Goal: Task Accomplishment & Management: Use online tool/utility

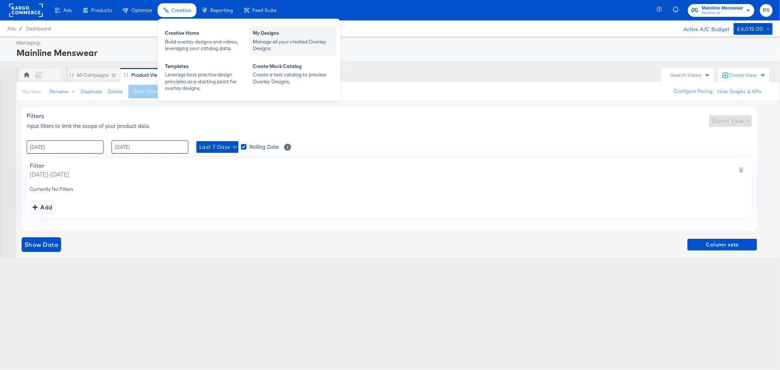
click at [282, 37] on div "My Designs" at bounding box center [293, 34] width 80 height 9
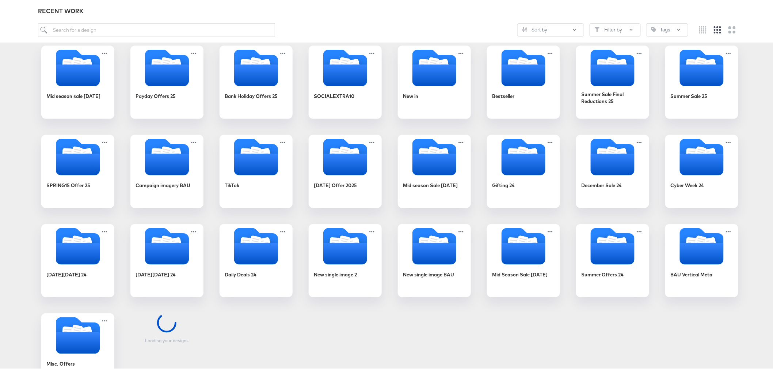
scroll to position [122, 0]
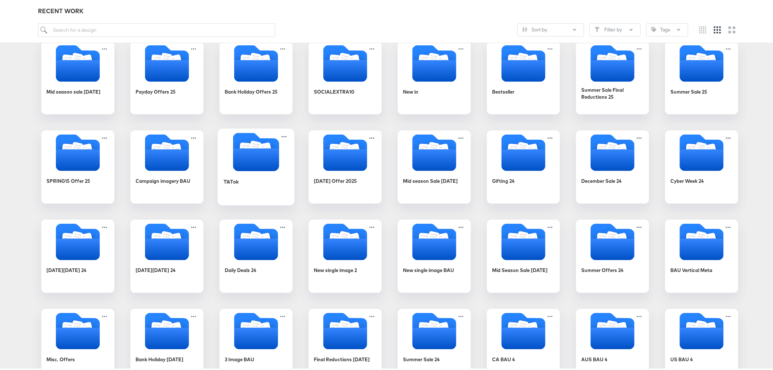
click at [256, 167] on icon "Folder" at bounding box center [256, 158] width 46 height 23
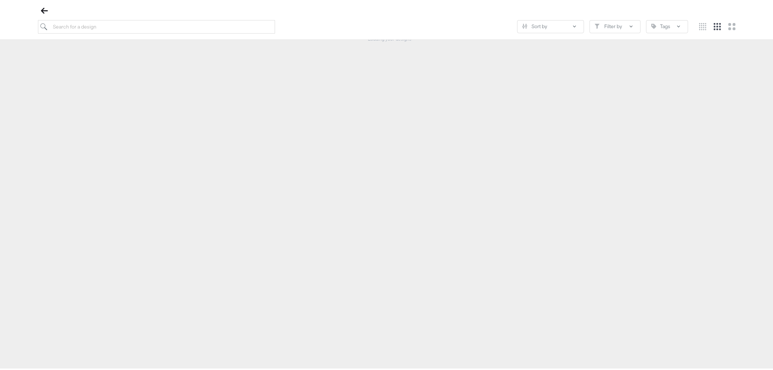
scroll to position [83, 0]
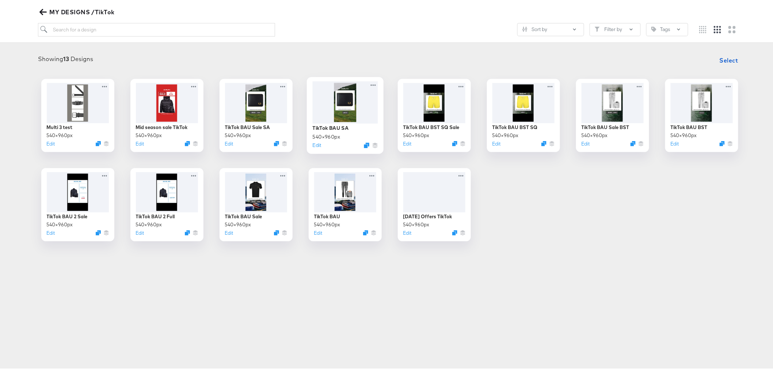
click at [339, 111] on div at bounding box center [345, 101] width 65 height 42
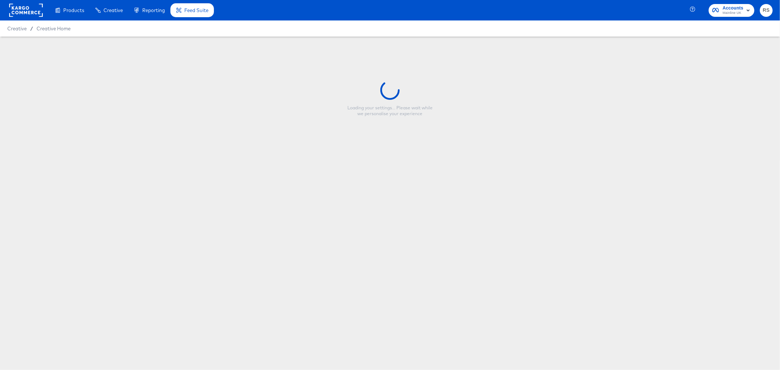
type input "TikTok BAU SA"
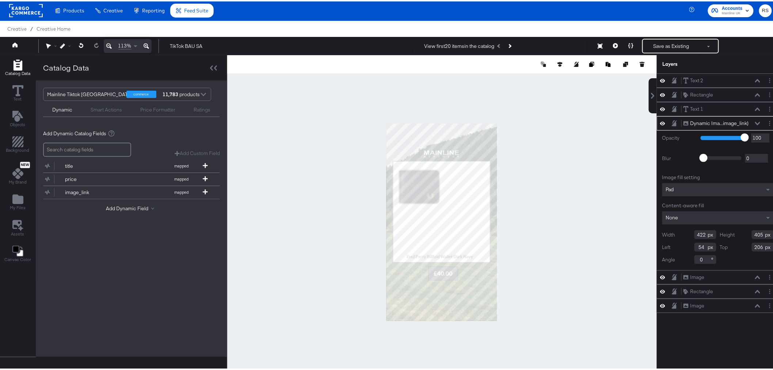
type input "213"
type input "204"
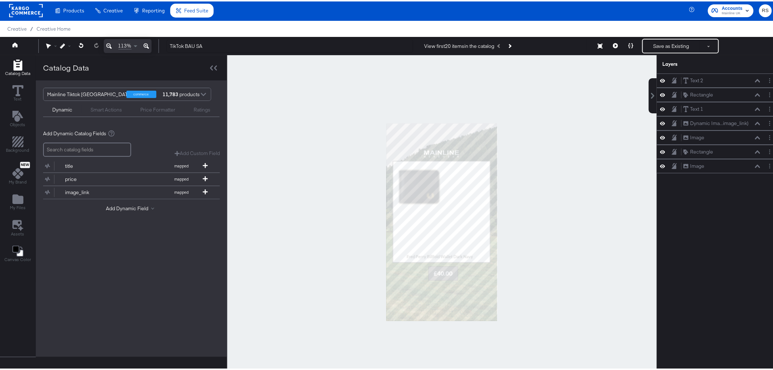
click at [597, 225] on div at bounding box center [442, 221] width 430 height 334
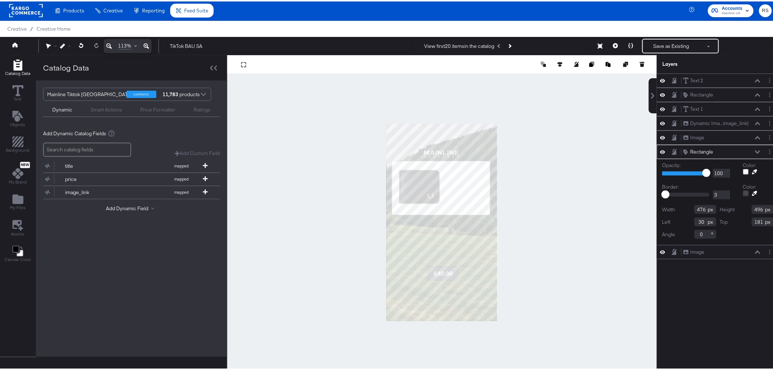
type input "25"
type input "482"
type input "264"
type input "274"
type input "141"
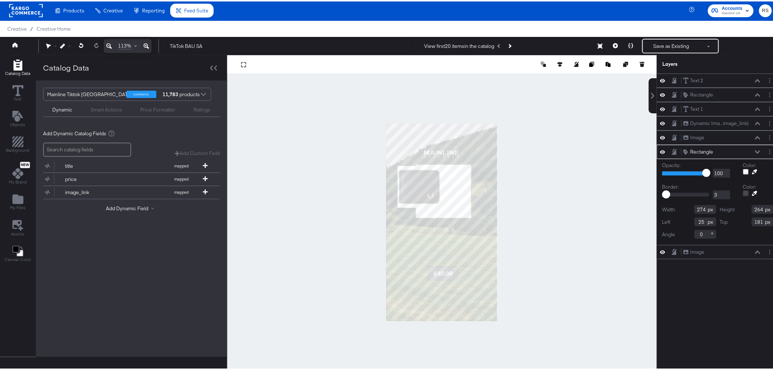
type input "197"
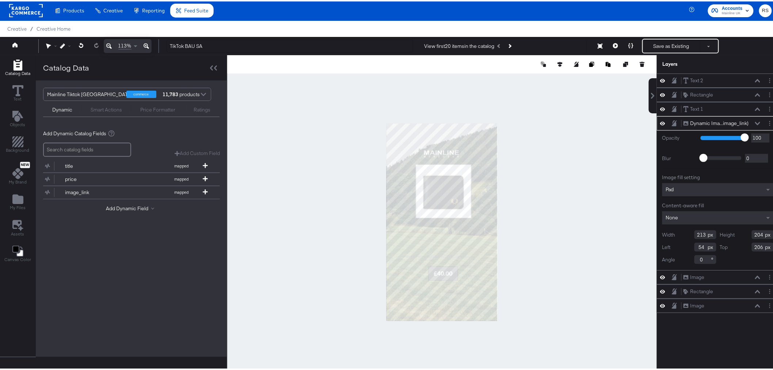
type input "172"
type input "233"
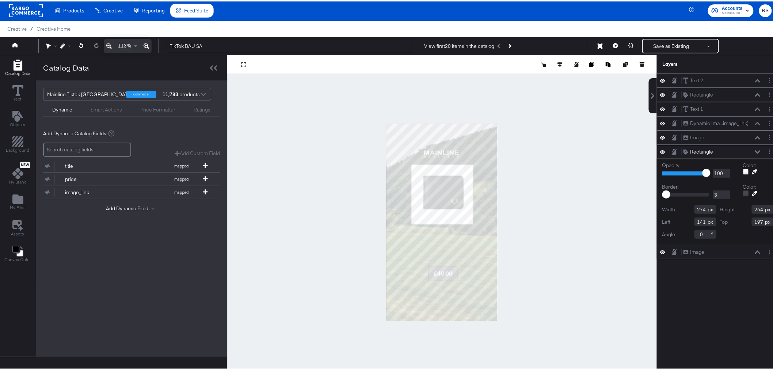
type input "118"
type input "306"
type input "295"
type input "125"
type input "187"
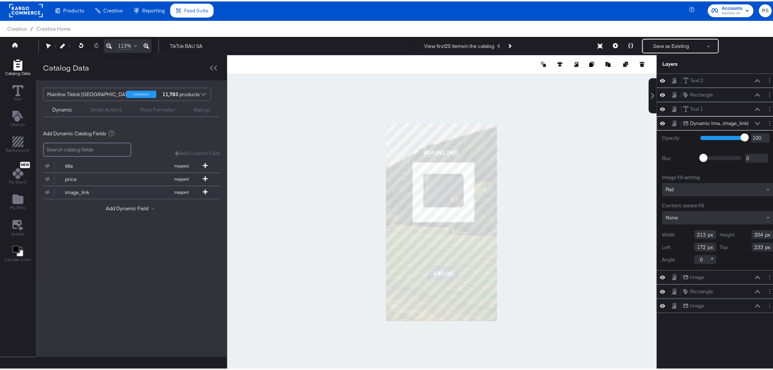
type input "224"
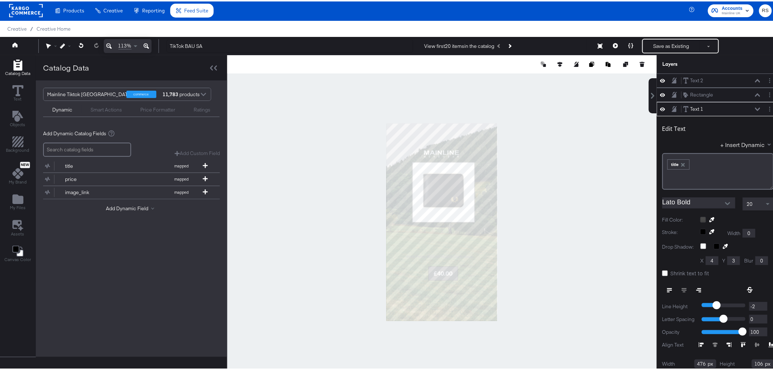
scroll to position [27, 0]
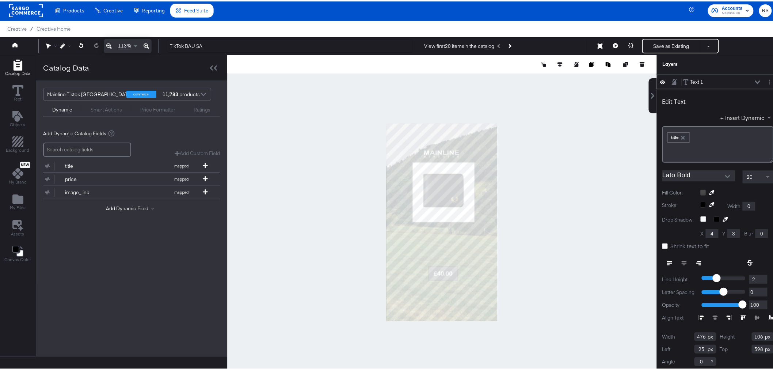
type input "324"
type input "71"
type input "624"
type input "116"
type input "414"
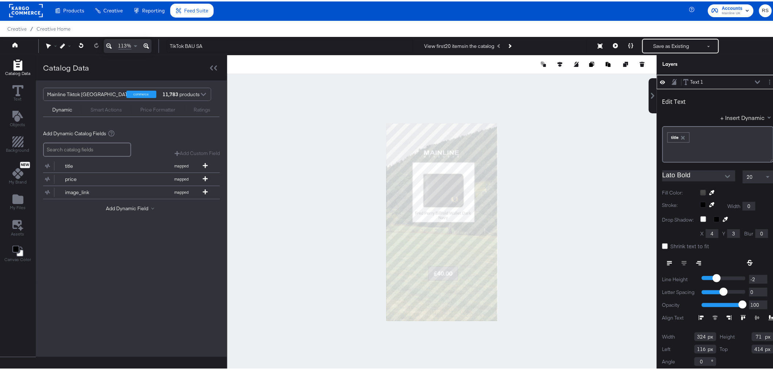
click at [532, 153] on div at bounding box center [442, 221] width 430 height 334
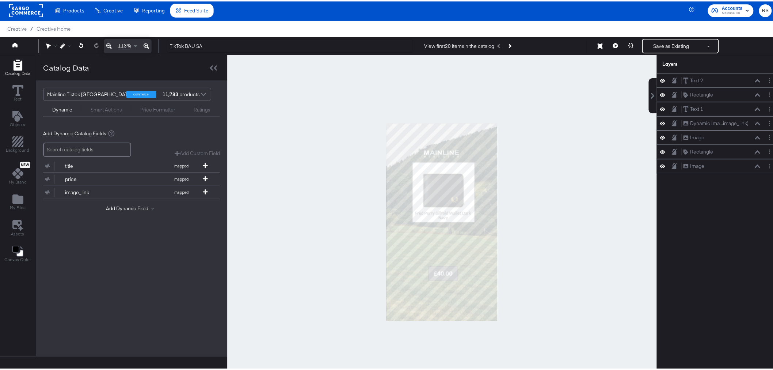
scroll to position [0, 0]
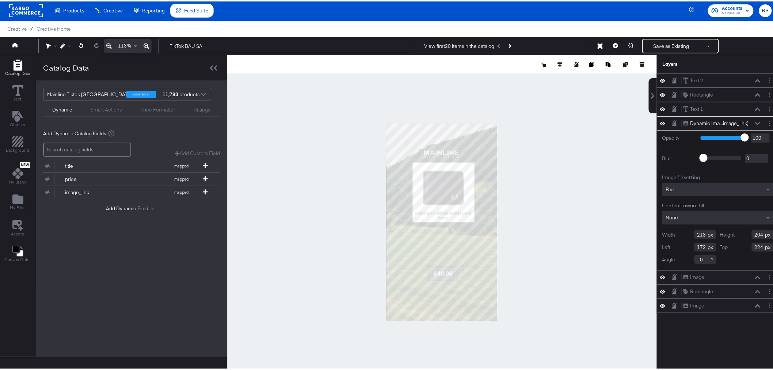
type input "211"
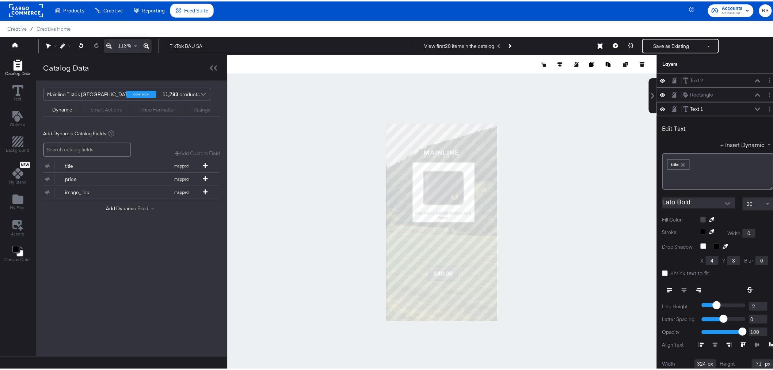
scroll to position [27, 0]
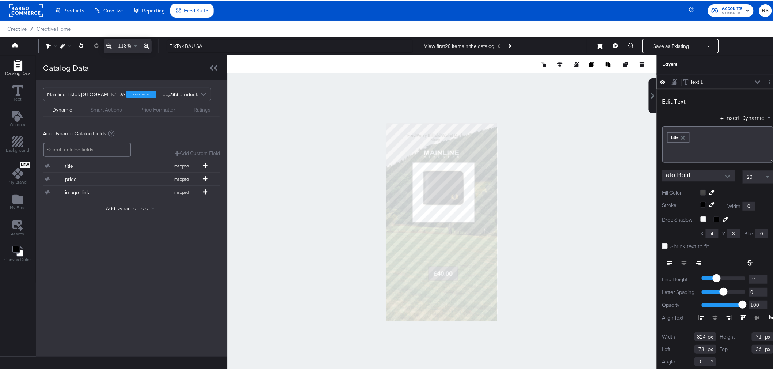
type input "78"
type input "36"
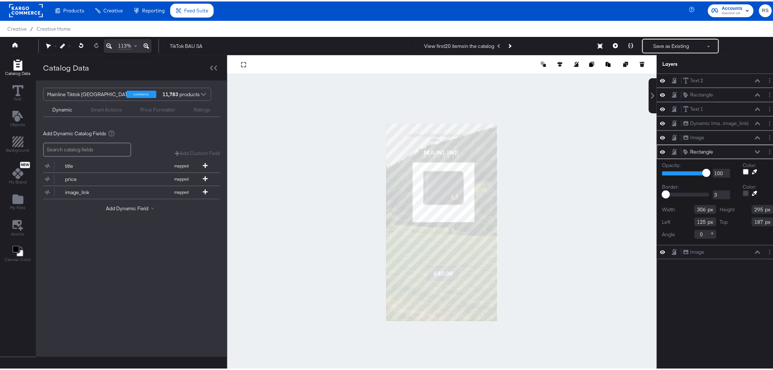
scroll to position [0, 0]
type input "255"
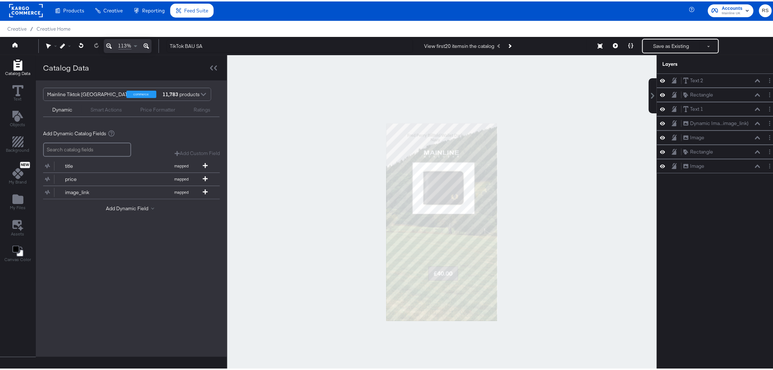
click at [538, 201] on div at bounding box center [442, 221] width 430 height 334
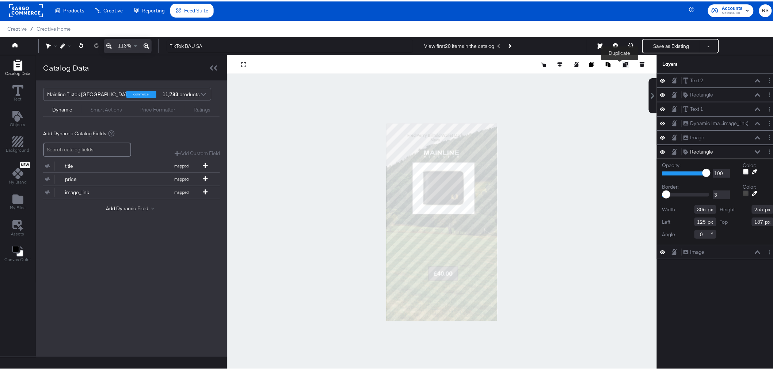
click at [623, 60] on icon at bounding box center [626, 62] width 5 height 5
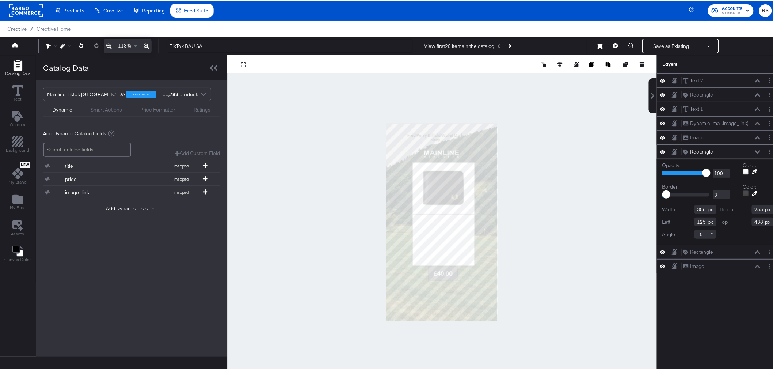
type input "125"
type input "438"
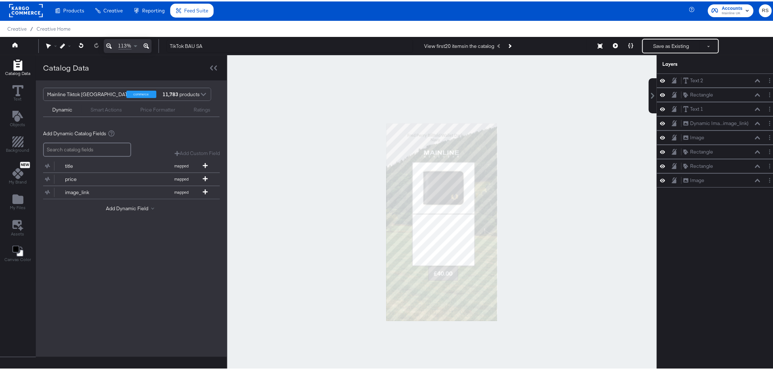
click at [547, 244] on div at bounding box center [442, 221] width 430 height 334
click at [573, 257] on div at bounding box center [442, 221] width 430 height 334
click at [121, 208] on button "Add Dynamic Field" at bounding box center [131, 207] width 51 height 7
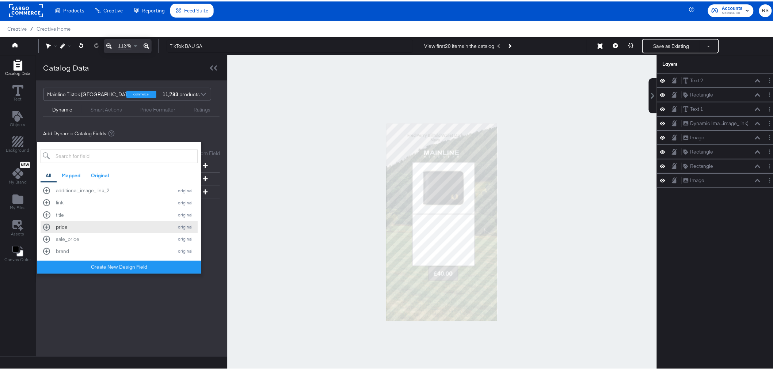
scroll to position [144, 0]
click at [112, 216] on div "additional_image_link_1" at bounding box center [113, 217] width 114 height 7
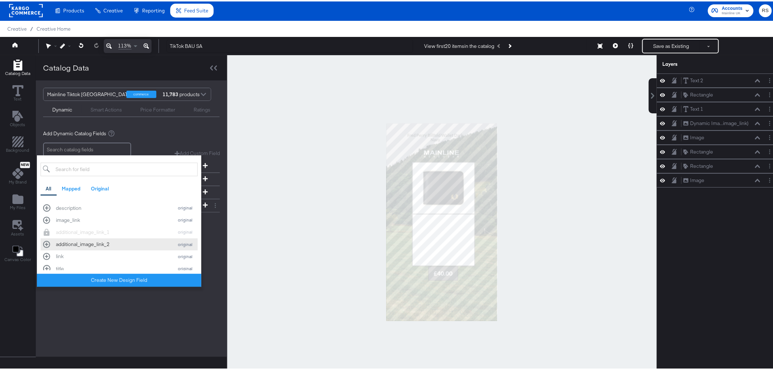
click at [112, 245] on div "additional_image_link_2" at bounding box center [113, 242] width 114 height 7
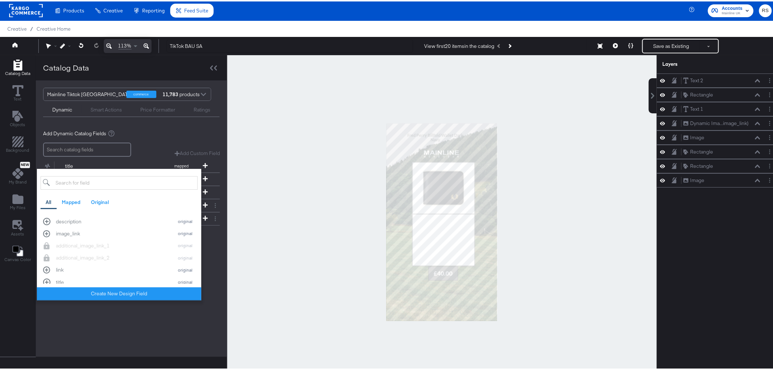
click at [130, 281] on div "Mainline Tiktok UK commerce 11,783 products Dynamic Smart Actions Price Formatt…" at bounding box center [132, 217] width 192 height 276
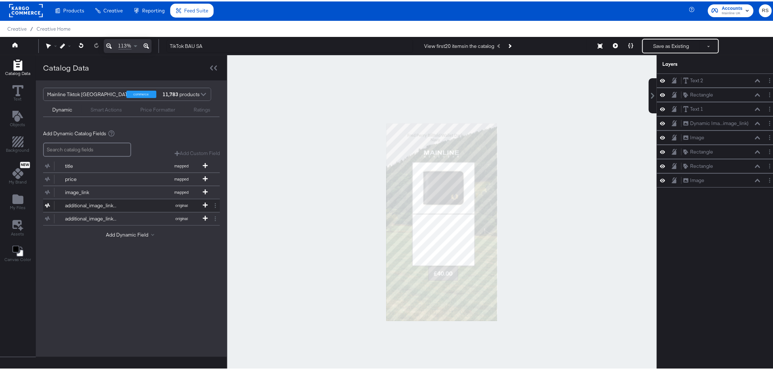
click at [99, 205] on div "additional_image_link_1" at bounding box center [91, 204] width 53 height 7
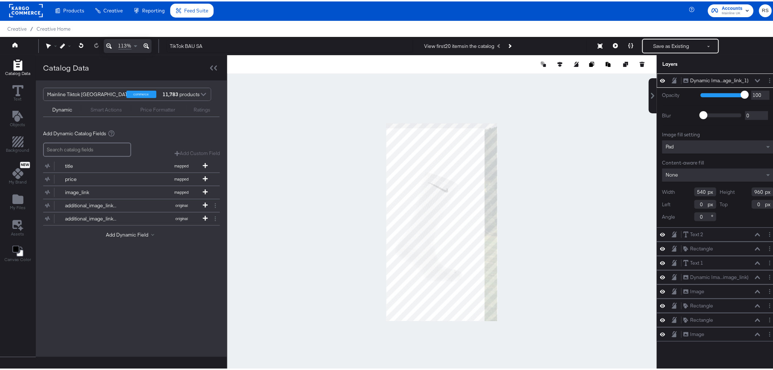
type input "-62"
type input "23"
click at [623, 63] on icon at bounding box center [626, 62] width 5 height 5
click at [112, 231] on button "Add Dynamic Field" at bounding box center [131, 233] width 51 height 7
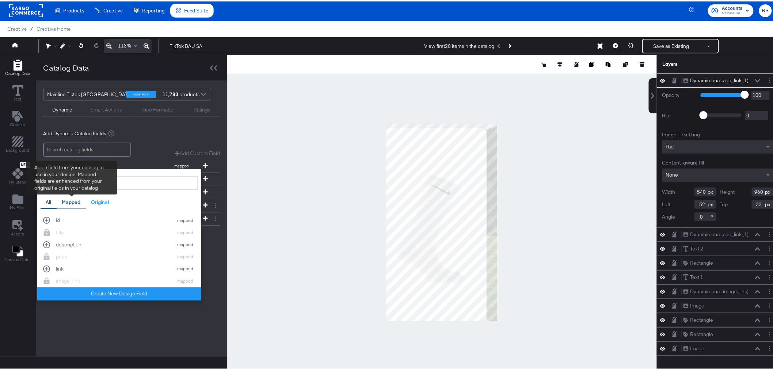
click at [71, 200] on div "Mapped" at bounding box center [71, 200] width 19 height 7
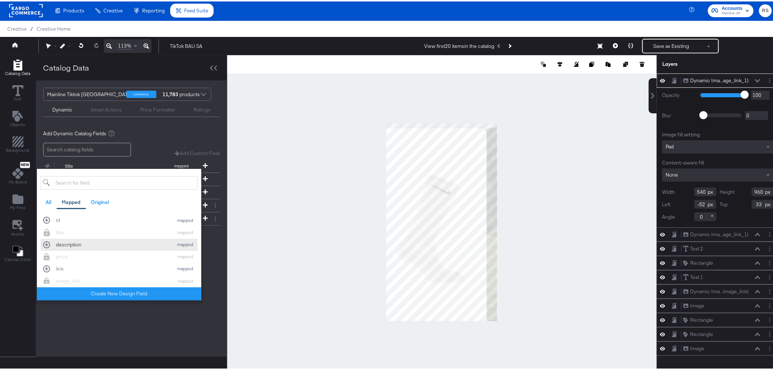
scroll to position [39, 0]
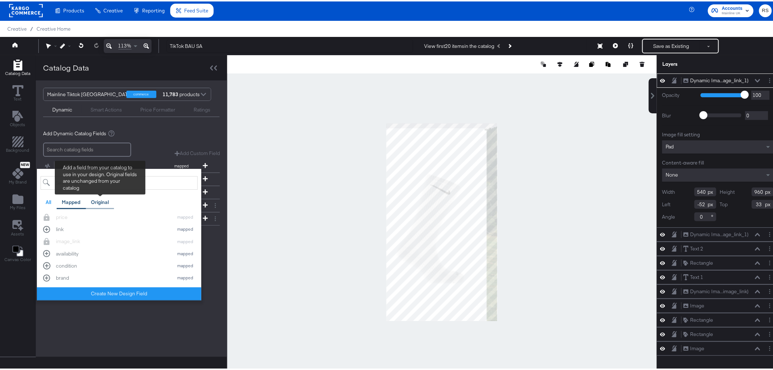
click at [107, 199] on div "Original" at bounding box center [100, 200] width 18 height 7
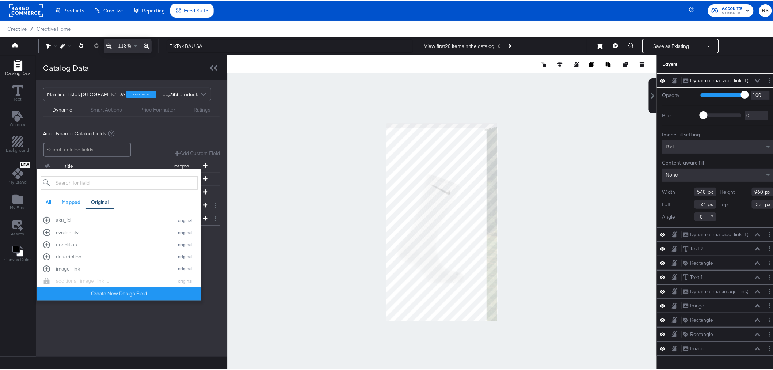
scroll to position [0, 0]
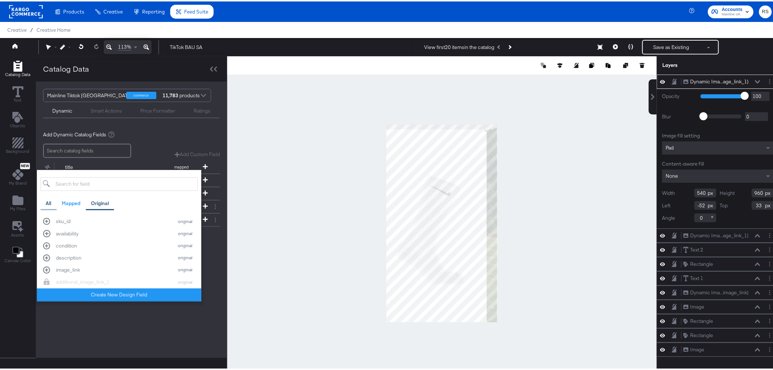
click at [50, 201] on div "All" at bounding box center [48, 201] width 5 height 7
click at [100, 281] on div "Mainline Tiktok UK commerce 11,783 products Dynamic Smart Actions Price Formatt…" at bounding box center [132, 218] width 192 height 276
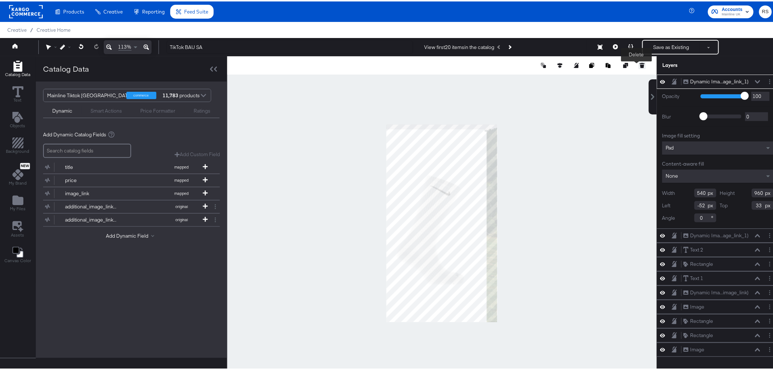
click at [623, 62] on icon at bounding box center [642, 61] width 5 height 1
click at [623, 61] on button at bounding box center [642, 63] width 7 height 7
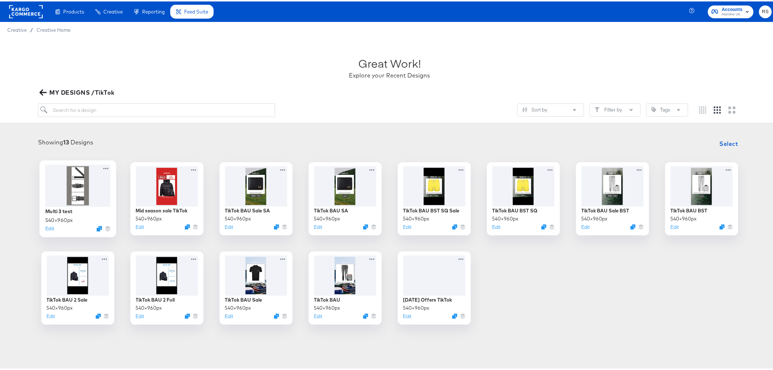
click at [61, 194] on div at bounding box center [77, 184] width 65 height 42
click at [338, 183] on div at bounding box center [345, 184] width 65 height 42
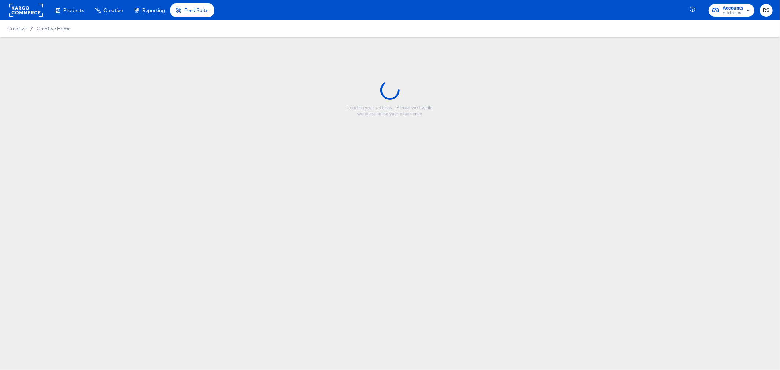
type input "TikTok BAU SA"
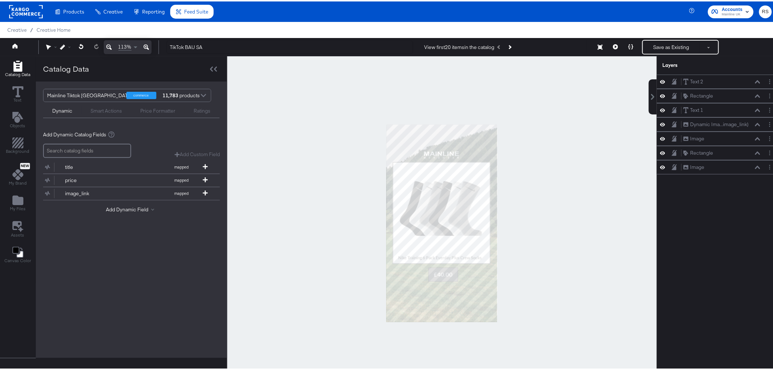
click at [582, 176] on div at bounding box center [442, 222] width 430 height 334
click at [87, 92] on div "Mainline Tiktok [GEOGRAPHIC_DATA]" at bounding box center [89, 94] width 85 height 12
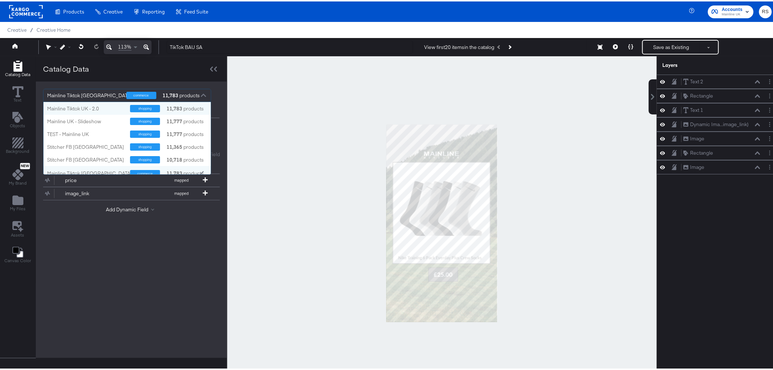
scroll to position [66, 161]
click at [109, 107] on div "Mainline Tiktok UK - 2.0" at bounding box center [85, 107] width 77 height 7
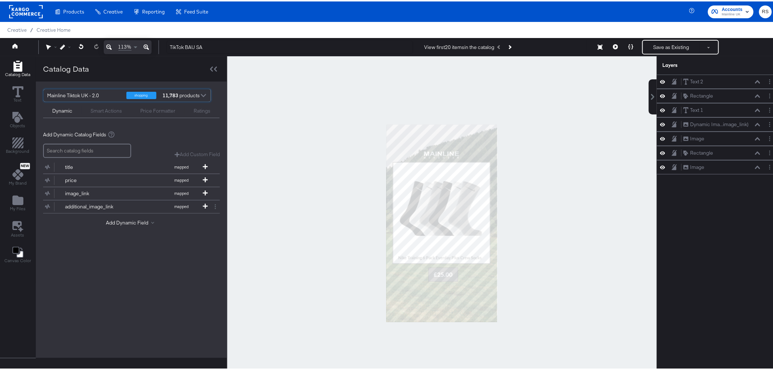
click at [310, 194] on div at bounding box center [442, 222] width 430 height 334
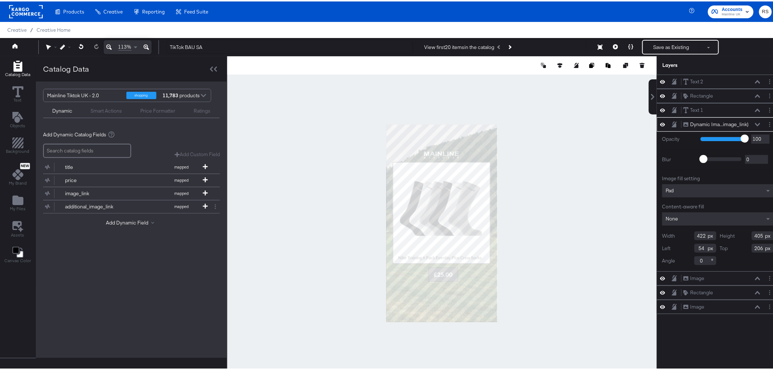
type input "275"
type input "263"
type input "348"
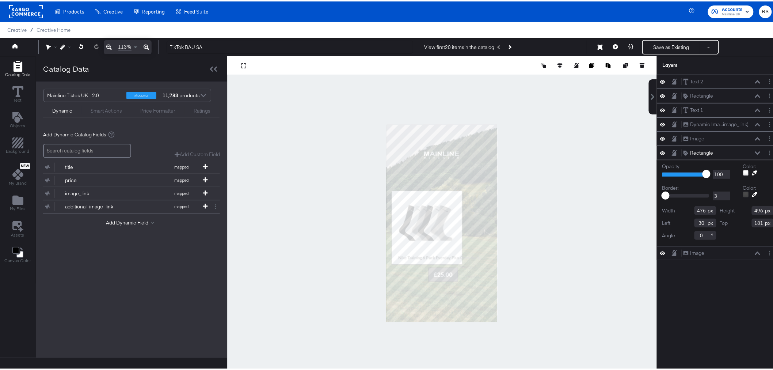
type input "25"
type input "324"
type input "343"
type input "357"
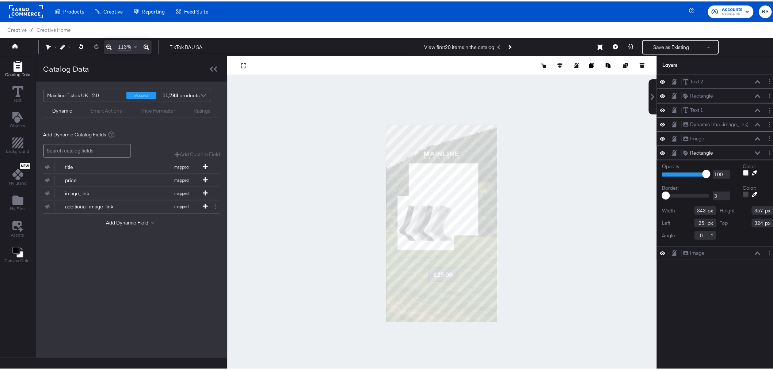
type input "107"
type input "185"
type input "306"
type input "319"
type input "125"
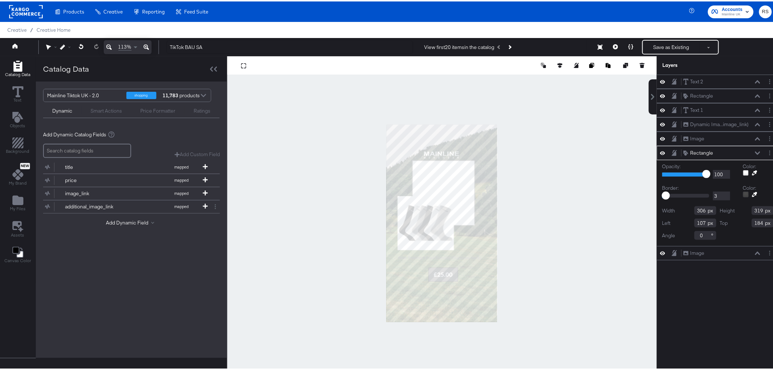
type input "173"
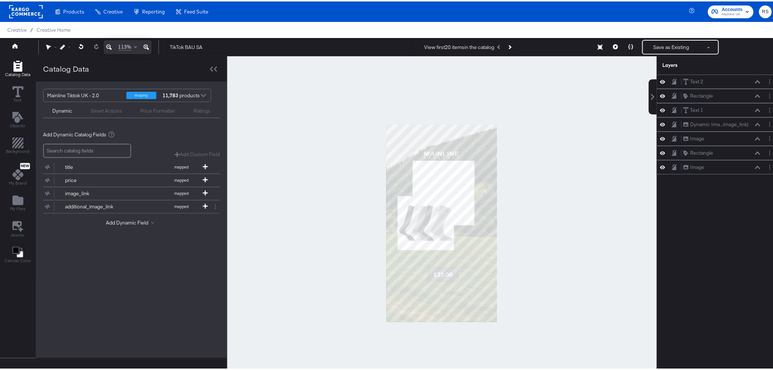
click at [583, 204] on div at bounding box center [442, 222] width 430 height 334
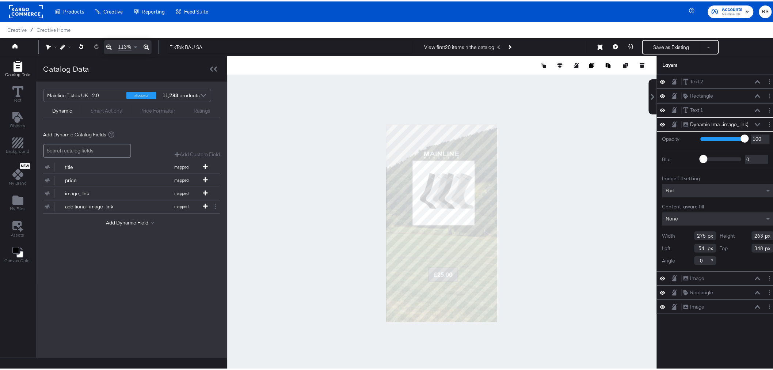
type input "154"
type input "191"
type input "232"
type input "222"
type input "160"
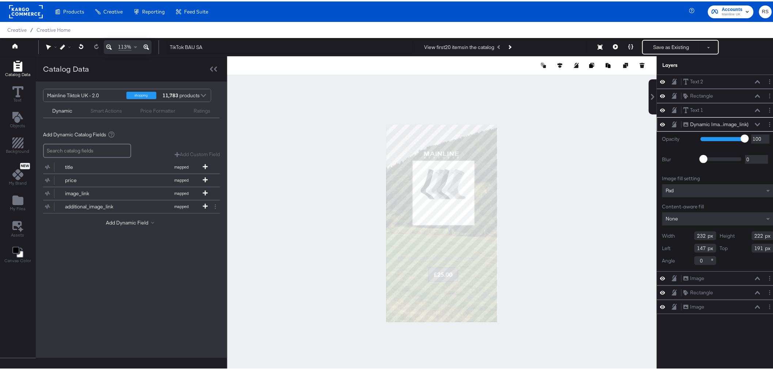
type input "179"
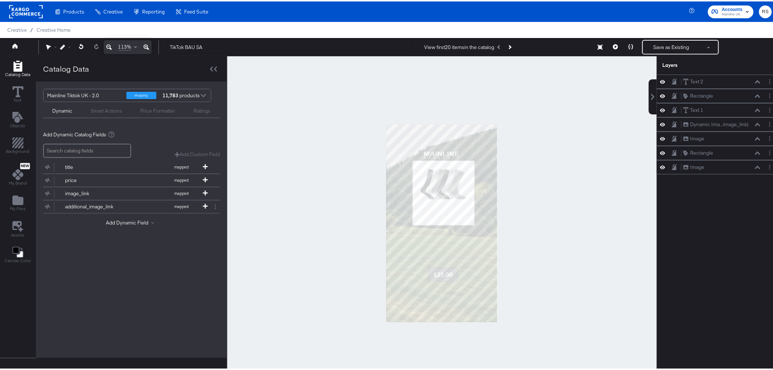
click at [516, 196] on div at bounding box center [442, 222] width 430 height 334
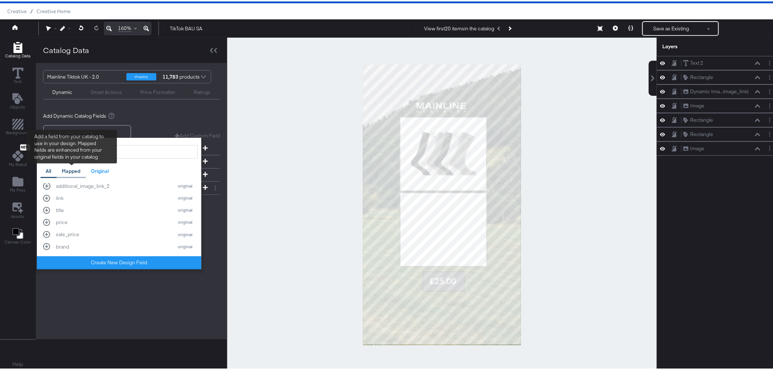
click at [64, 172] on div "Mapped" at bounding box center [71, 169] width 19 height 7
click at [42, 166] on div "All" at bounding box center [49, 170] width 16 height 14
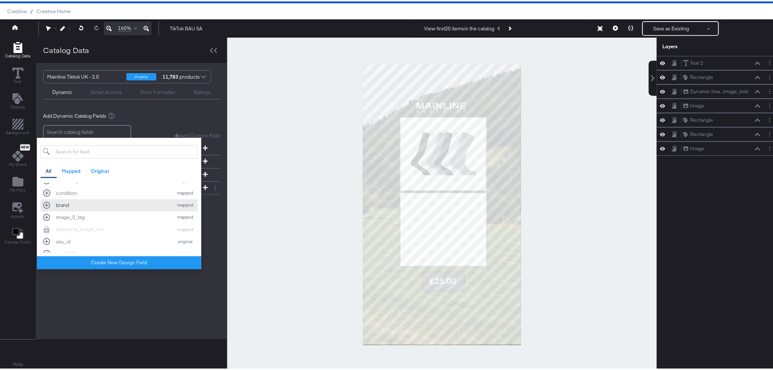
scroll to position [122, 0]
click at [48, 172] on div "All" at bounding box center [48, 169] width 5 height 7
click at [111, 209] on div "additional_image_link_1" at bounding box center [113, 212] width 114 height 7
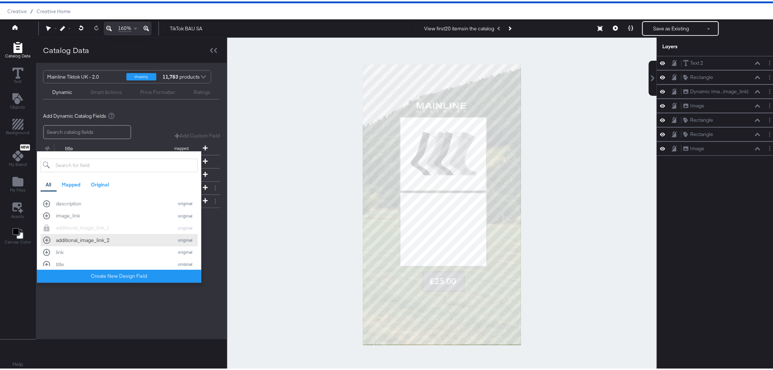
click at [107, 238] on div "additional_image_link_2" at bounding box center [113, 238] width 114 height 7
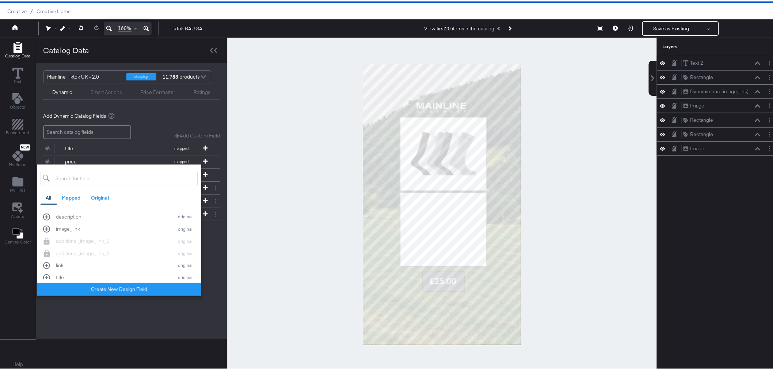
click at [123, 303] on div "Mainline Tiktok UK - 2.0 shopping 11,783 products Dynamic Smart Actions Price F…" at bounding box center [132, 199] width 192 height 276
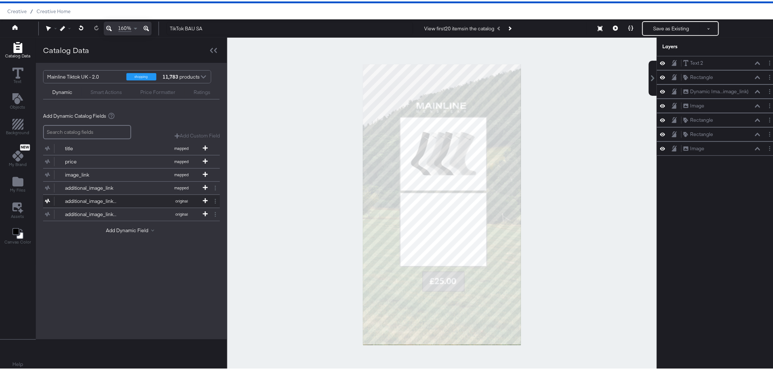
click at [94, 201] on div "additional_image_link_1" at bounding box center [91, 199] width 53 height 7
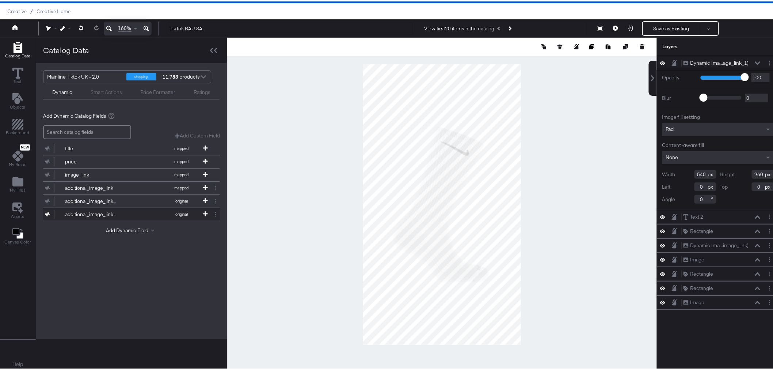
click at [96, 213] on div "additional_image_link_2" at bounding box center [91, 212] width 53 height 7
type input "-85"
type input "45"
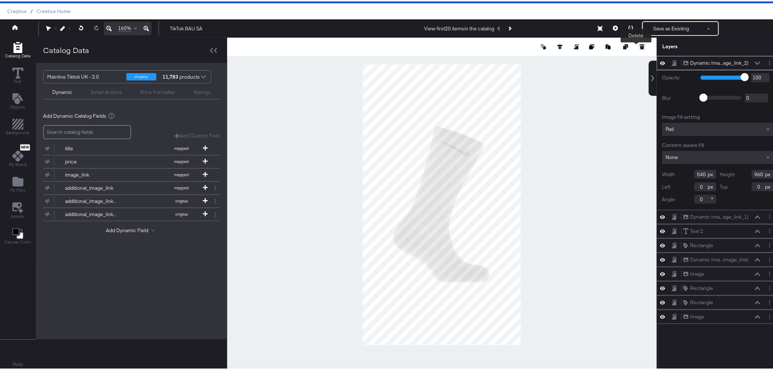
click at [640, 43] on icon at bounding box center [642, 45] width 5 height 5
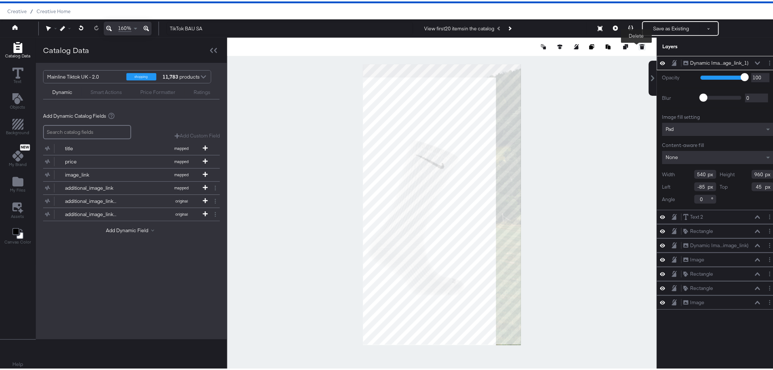
click at [640, 47] on icon at bounding box center [642, 45] width 5 height 5
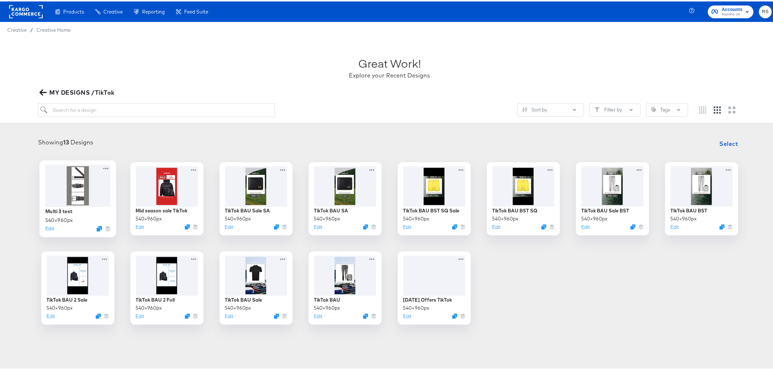
click at [77, 178] on div at bounding box center [77, 184] width 65 height 42
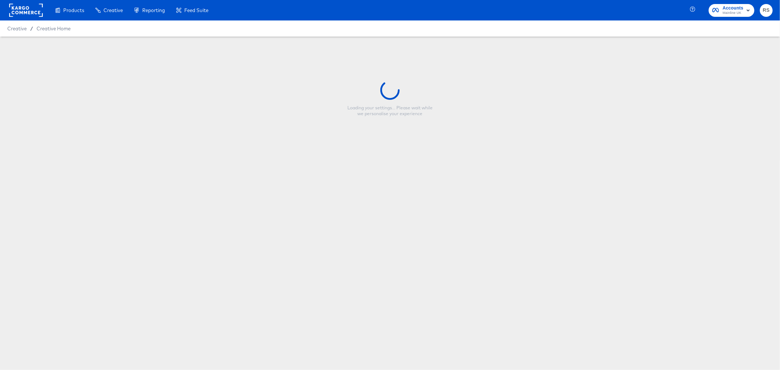
type input "Multi 3 test"
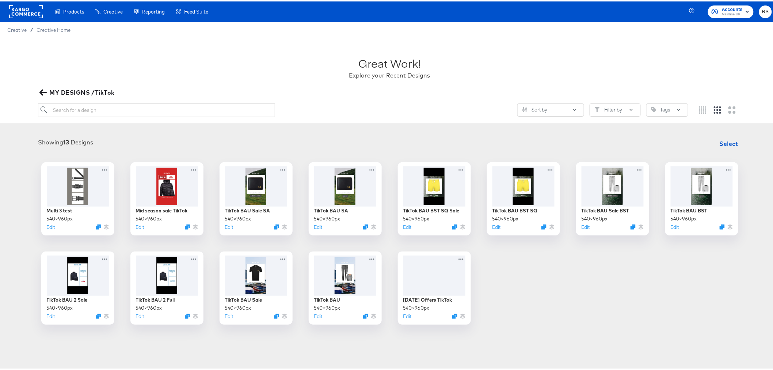
click at [606, 284] on div "Multi 3 test 540 × 960 px Edit Mid season sale TikTok 540 × 960 px Edit TikTok …" at bounding box center [389, 242] width 765 height 162
click at [46, 227] on button "Edit" at bounding box center [49, 226] width 9 height 7
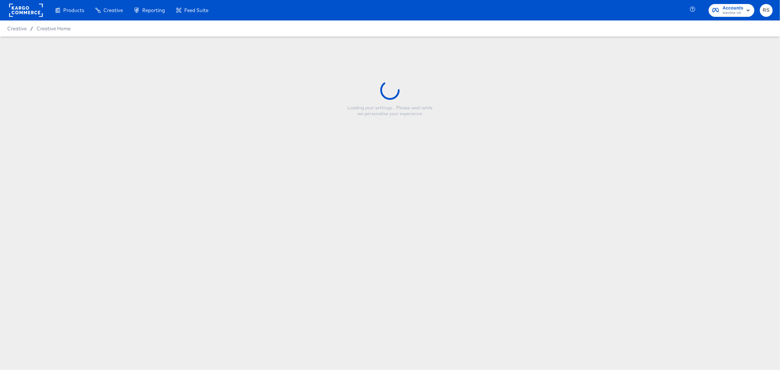
type input "Multi 3 test"
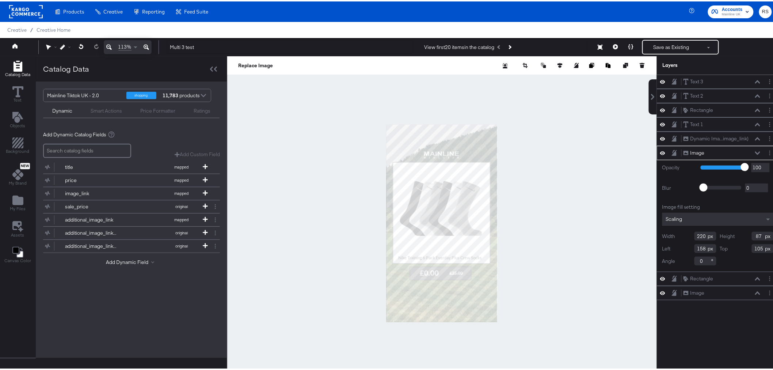
click at [582, 193] on div at bounding box center [442, 222] width 430 height 334
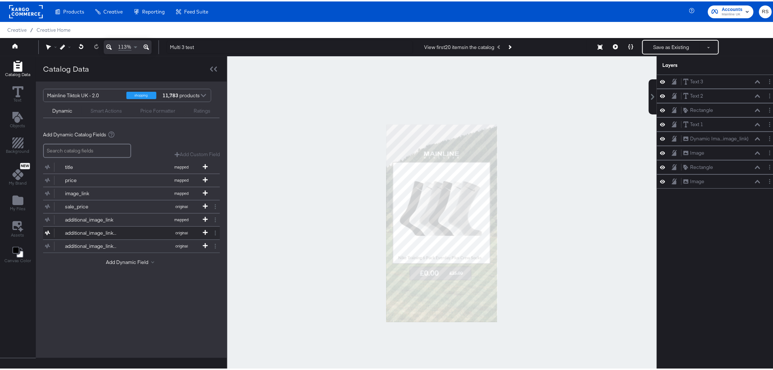
click at [99, 233] on div "additional_image_link_1" at bounding box center [91, 231] width 53 height 7
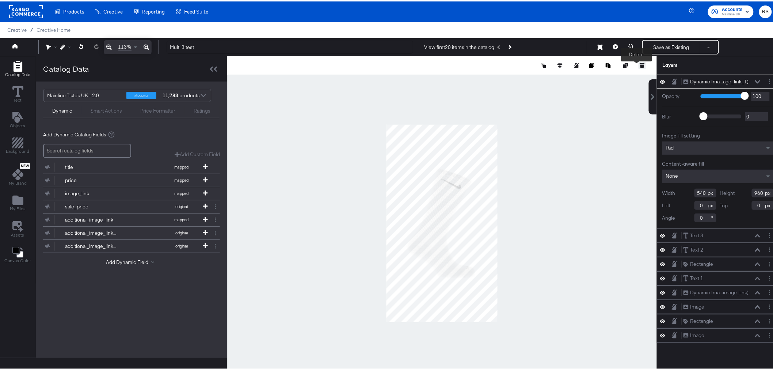
click at [639, 61] on button at bounding box center [642, 63] width 7 height 7
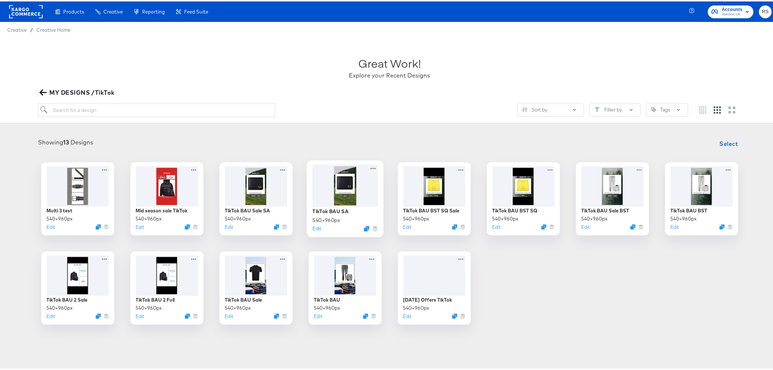
click at [345, 202] on div at bounding box center [345, 184] width 65 height 42
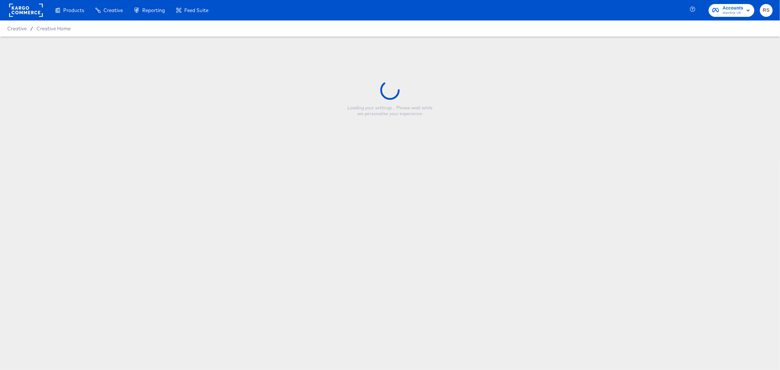
type input "TikTok BAU SA"
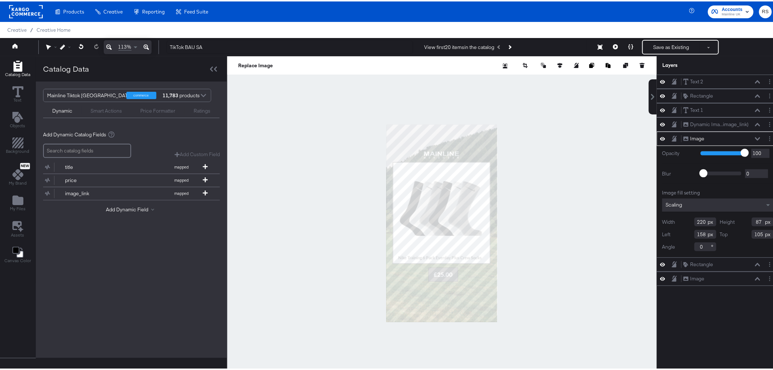
click at [583, 196] on div at bounding box center [442, 222] width 430 height 334
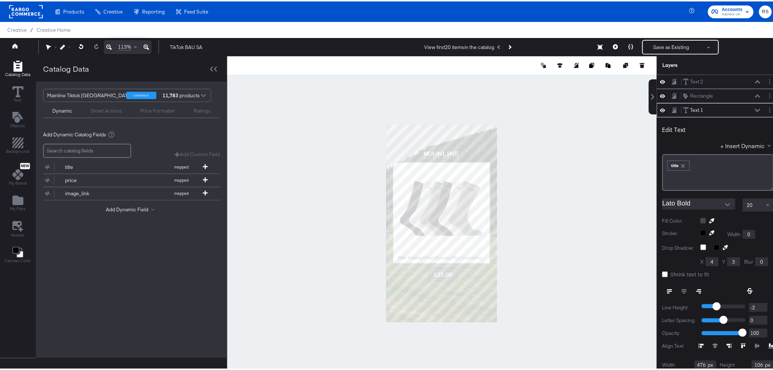
scroll to position [27, 0]
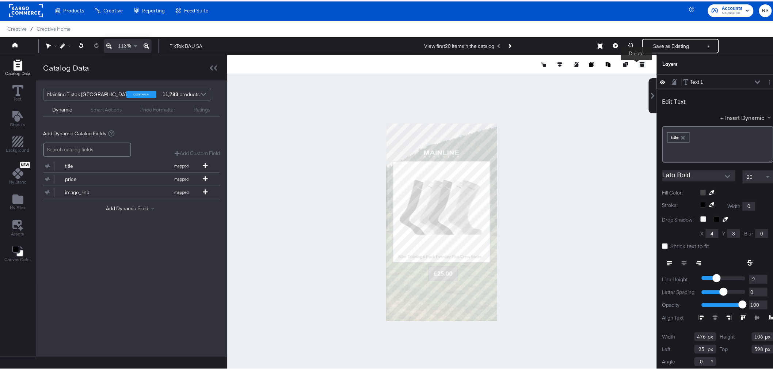
click at [641, 63] on icon at bounding box center [643, 63] width 4 height 3
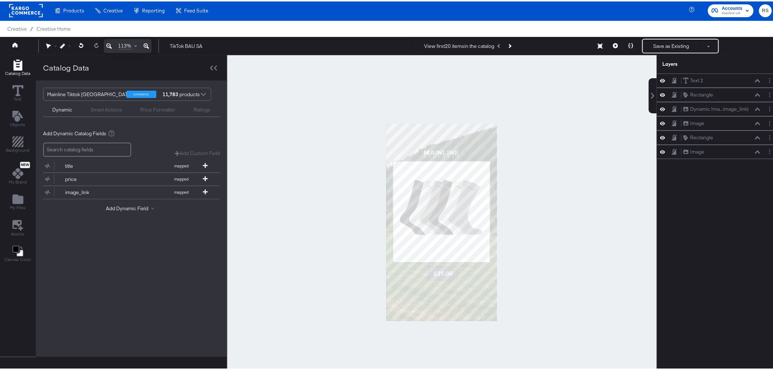
scroll to position [0, 0]
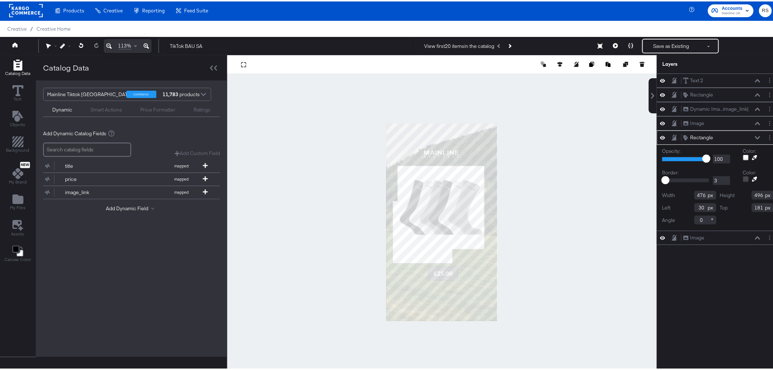
type input "376"
type input "293"
type input "305"
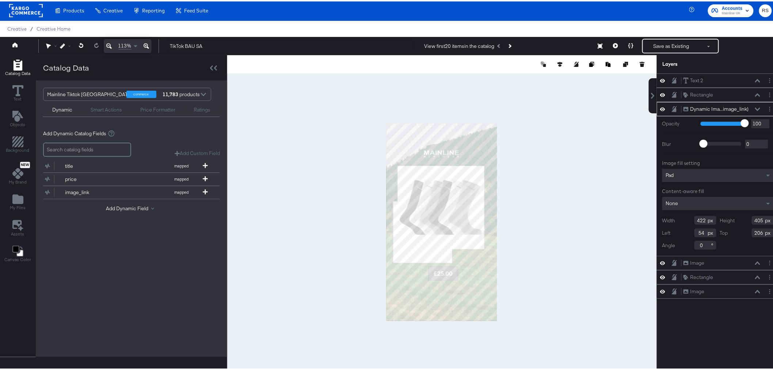
type input "234"
type input "235"
type input "376"
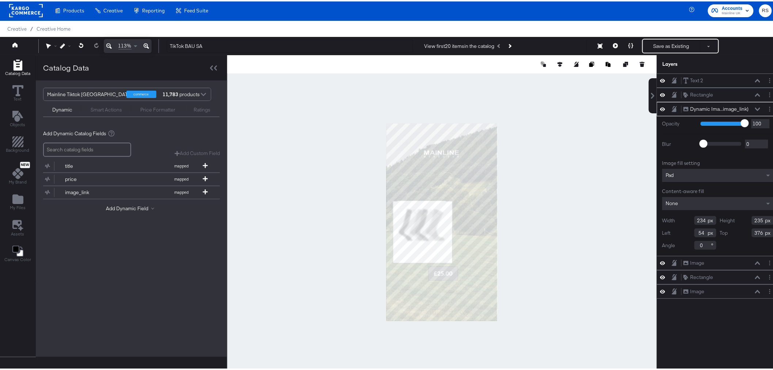
type input "144"
type input "625"
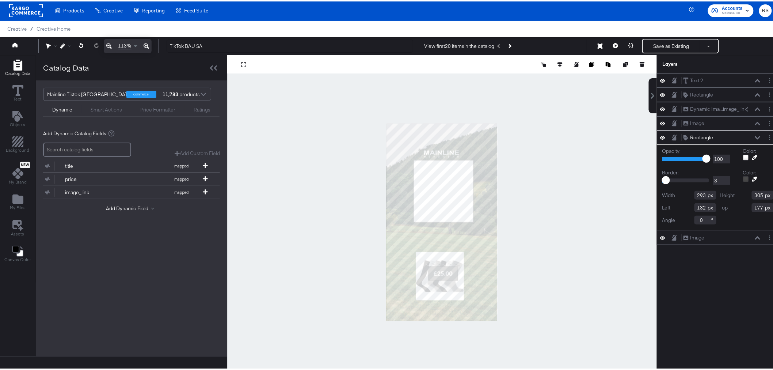
type input "132"
type input "177"
type input "264"
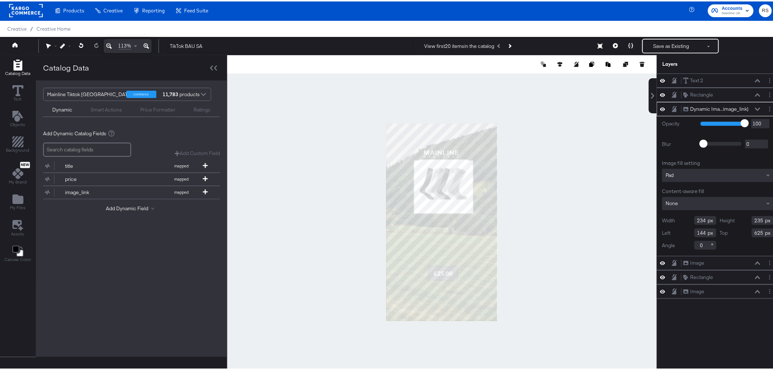
type input "161"
type input "175"
click at [542, 212] on div at bounding box center [442, 221] width 430 height 334
type input "193"
click at [559, 194] on div at bounding box center [442, 221] width 430 height 334
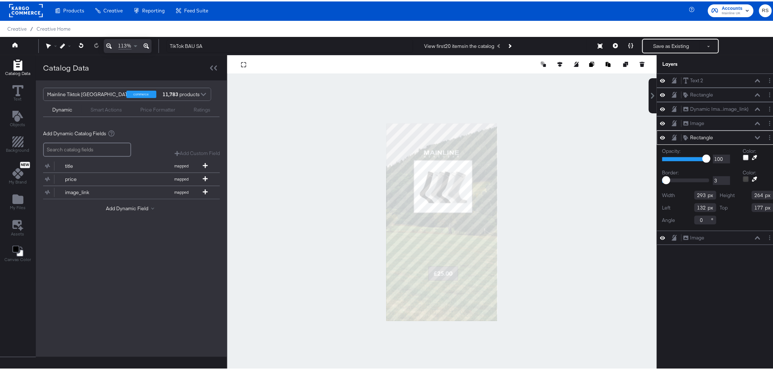
type input "288"
type input "259"
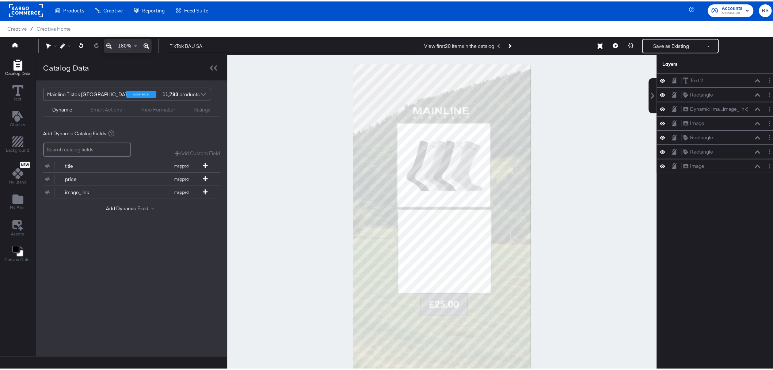
click at [582, 208] on div at bounding box center [442, 221] width 430 height 334
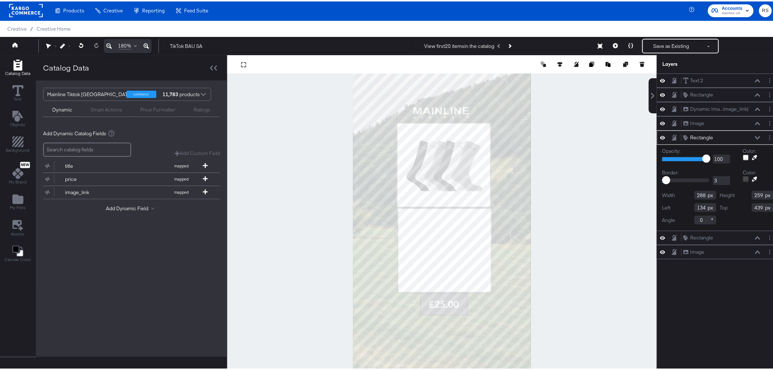
type input "436"
type input "132"
click at [590, 243] on div at bounding box center [442, 221] width 430 height 334
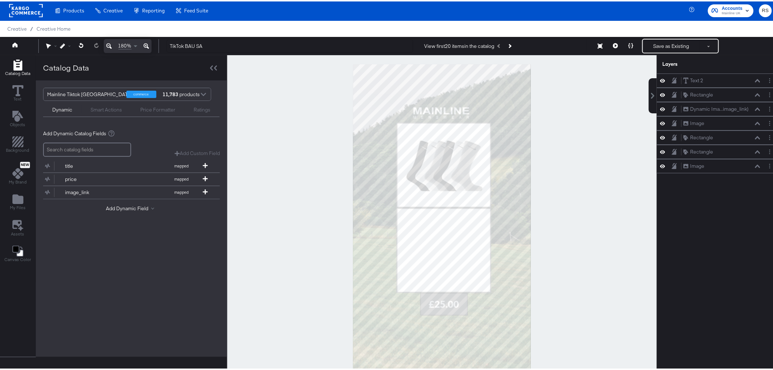
click at [145, 39] on button at bounding box center [146, 45] width 11 height 14
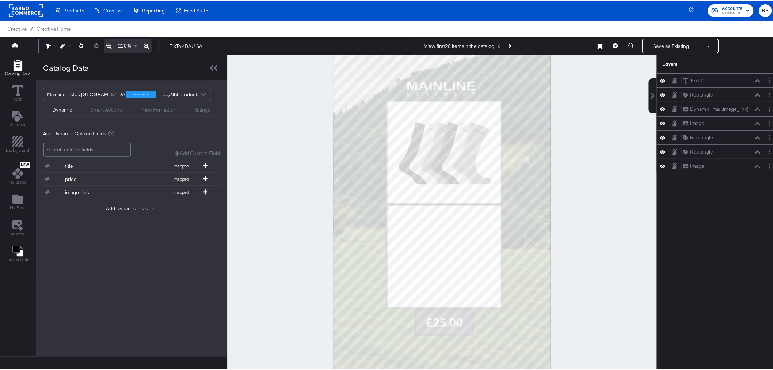
click at [145, 39] on button at bounding box center [146, 45] width 11 height 14
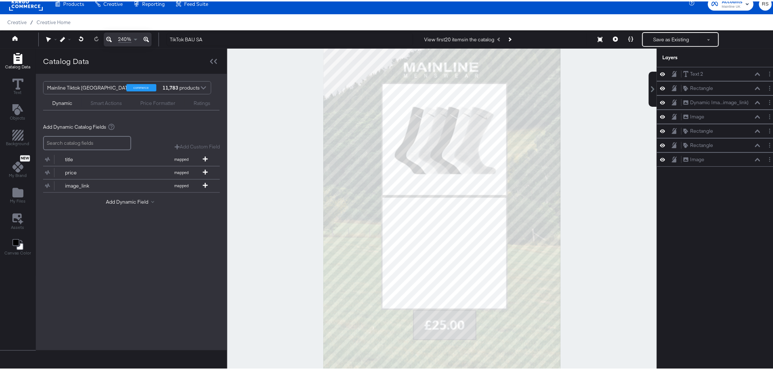
scroll to position [19, 0]
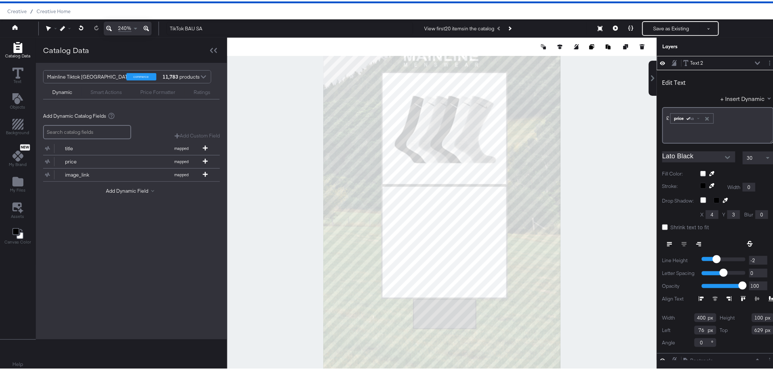
type input "76"
type input "629"
